Goal: Find specific page/section: Find specific page/section

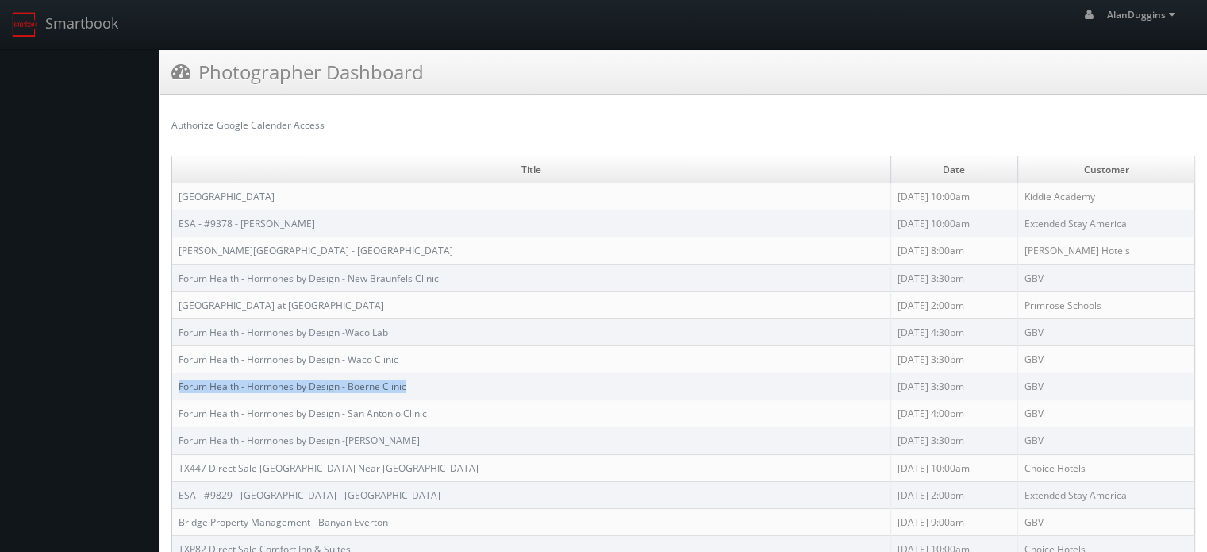
drag, startPoint x: 415, startPoint y: 383, endPoint x: 179, endPoint y: 388, distance: 235.8
click at [179, 388] on td "Forum Health - Hormones by Design - Boerne Clinic" at bounding box center [531, 386] width 718 height 27
copy link "Forum Health - Hormones by Design - Boerne Clinic"
click at [322, 387] on link "Forum Health - Hormones by Design - Boerne Clinic" at bounding box center [293, 385] width 228 height 13
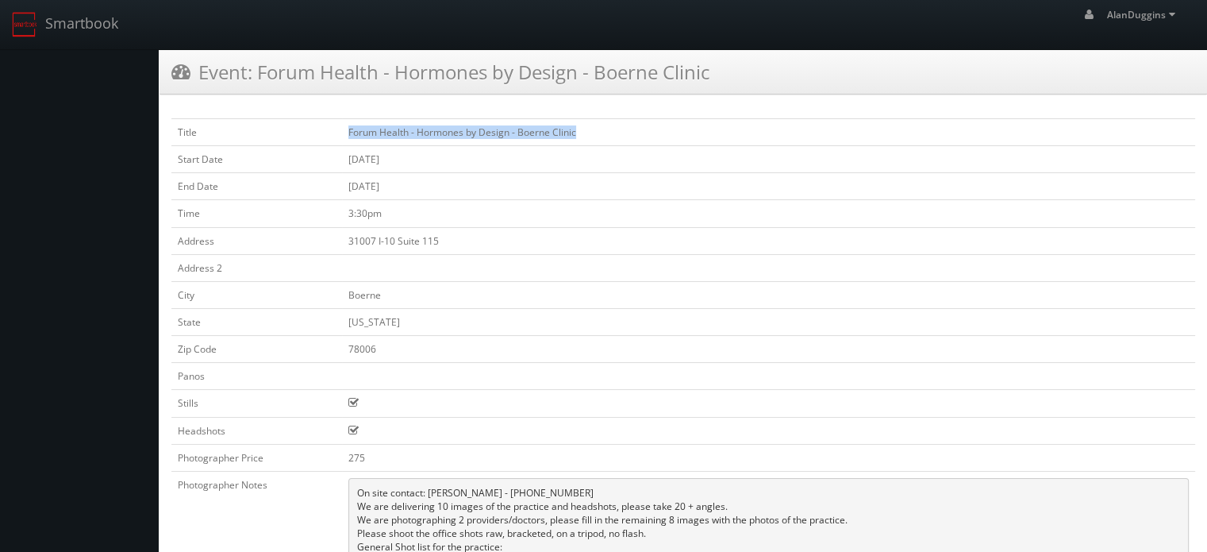
drag, startPoint x: 584, startPoint y: 136, endPoint x: 335, endPoint y: 133, distance: 249.3
click at [335, 133] on tr "Title Forum Health - Hormones by Design - Boerne Clinic" at bounding box center [683, 132] width 1024 height 27
copy tr "Forum Health - Hormones by Design - Boerne Clinic"
